Goal: Information Seeking & Learning: Learn about a topic

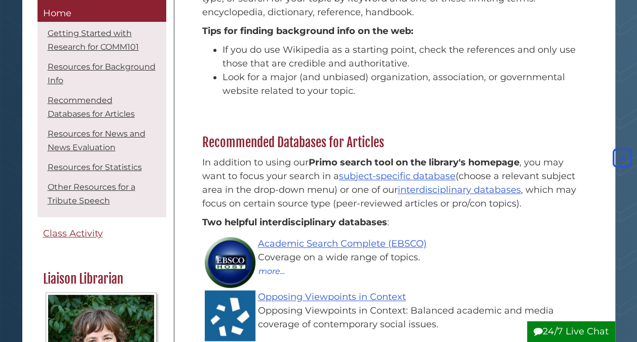
scroll to position [547, 0]
click at [285, 164] on p "In addition to using our Primo search tool on the library's homepage , you may …" at bounding box center [391, 182] width 378 height 55
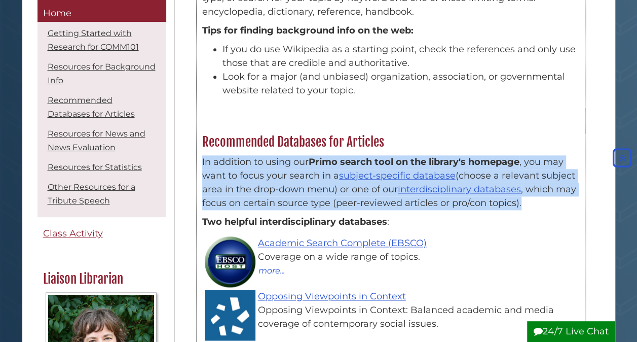
click at [285, 164] on p "In addition to using our Primo search tool on the library's homepage , you may …" at bounding box center [391, 182] width 378 height 55
drag, startPoint x: 285, startPoint y: 164, endPoint x: 256, endPoint y: 174, distance: 30.9
click at [256, 174] on p "In addition to using our Primo search tool on the library's homepage , you may …" at bounding box center [391, 182] width 378 height 55
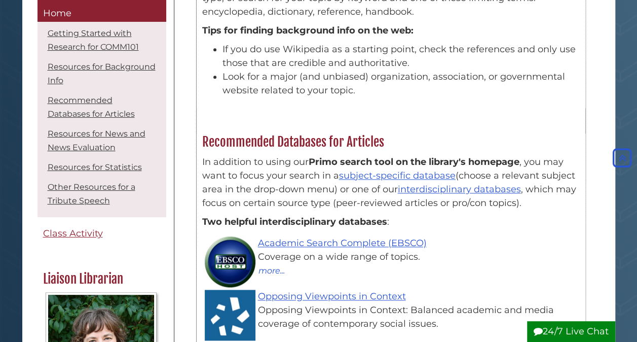
click at [478, 290] on div "Opposing Viewpoints in Context Opposing Viewpoints in Context: Balanced academi…" at bounding box center [396, 310] width 368 height 41
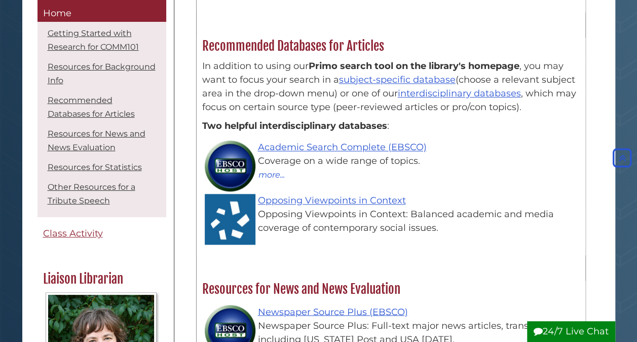
scroll to position [641, 0]
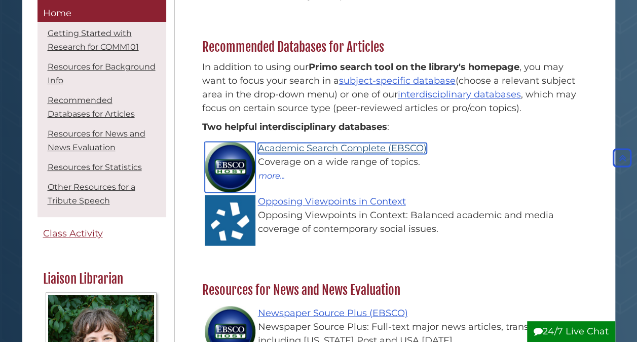
click at [326, 142] on link "Academic Search Complete (EBSCO)" at bounding box center [342, 147] width 169 height 11
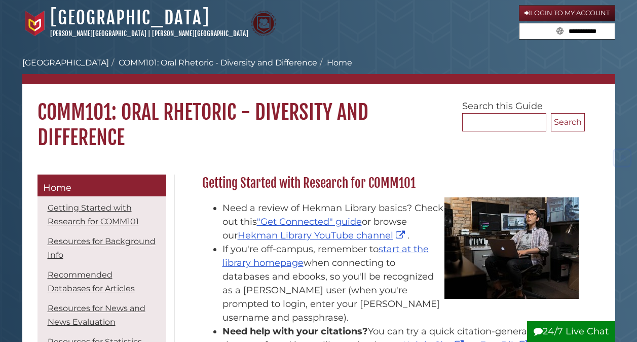
scroll to position [641, 0]
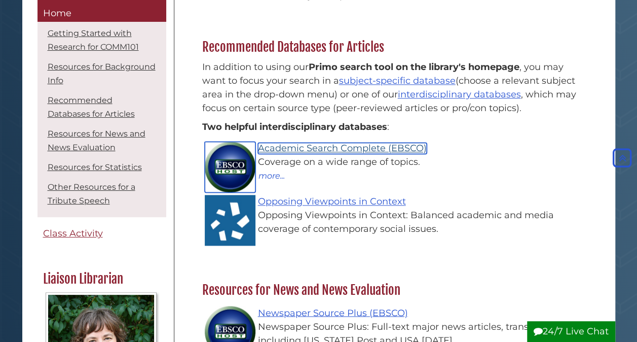
click at [282, 142] on link "Academic Search Complete (EBSCO)" at bounding box center [342, 147] width 169 height 11
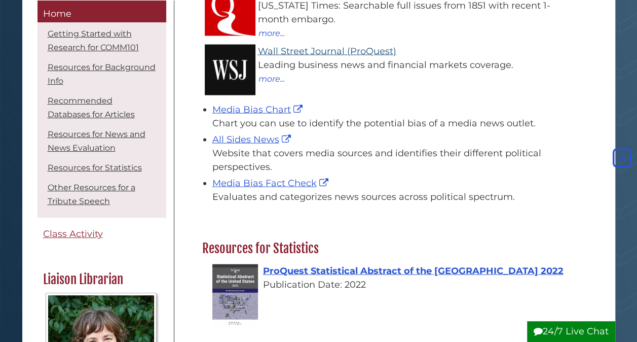
scroll to position [1106, 0]
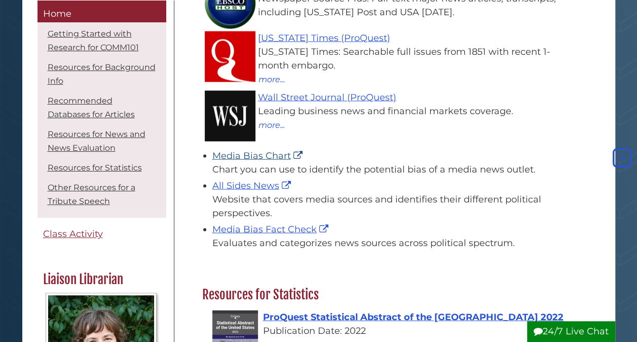
scroll to position [894, 0]
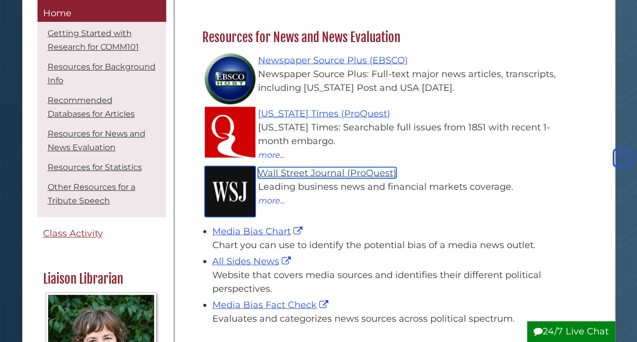
click at [288, 167] on link "Wall Street Journal (ProQuest)" at bounding box center [327, 172] width 138 height 11
